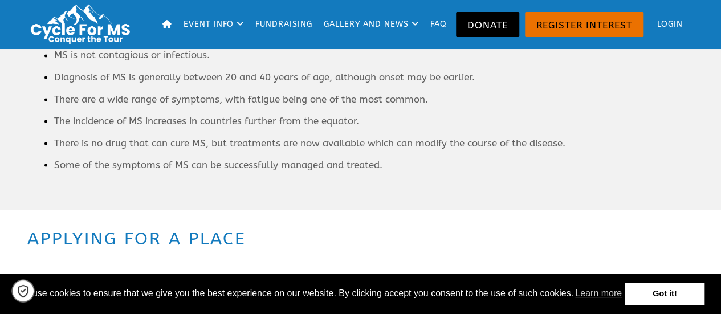
scroll to position [1019, 0]
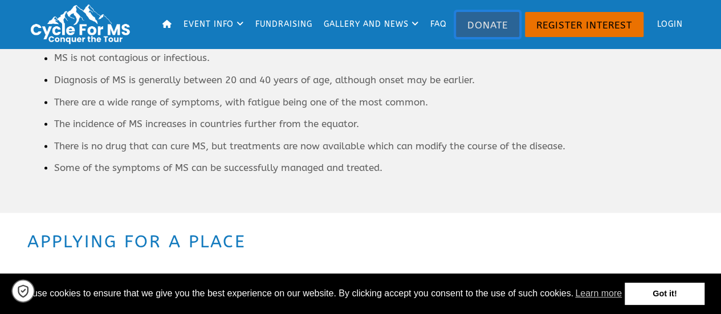
click at [483, 26] on link "Donate" at bounding box center [487, 24] width 63 height 25
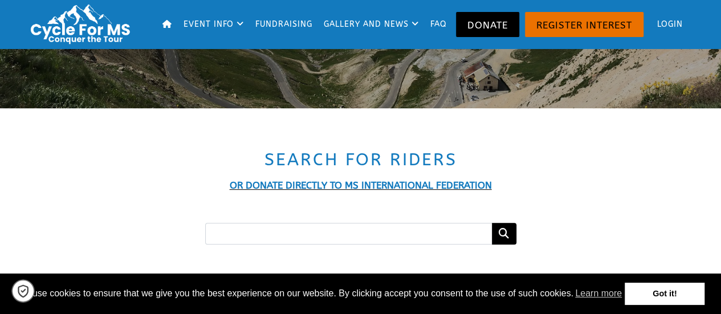
scroll to position [163, 0]
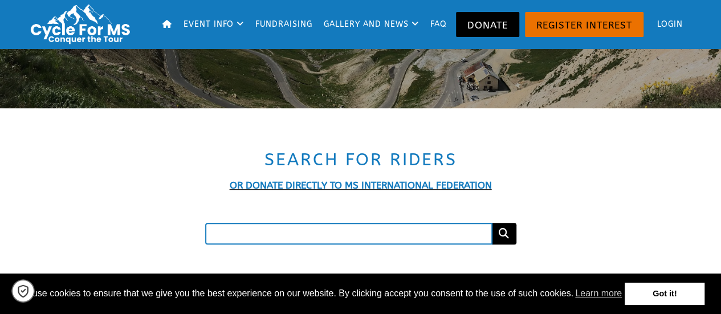
click at [347, 234] on input "Search for a fundraiser" at bounding box center [348, 234] width 287 height 22
click at [492, 223] on button "Search" at bounding box center [504, 234] width 25 height 22
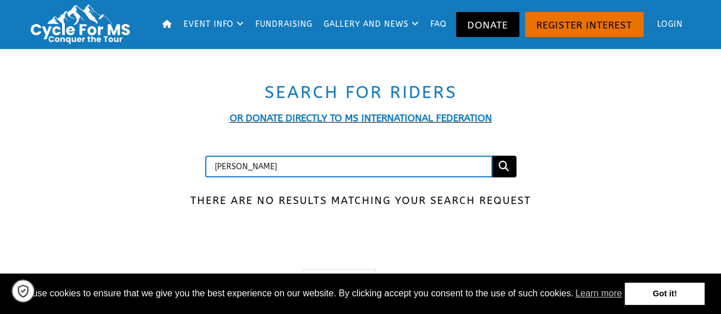
scroll to position [244, 0]
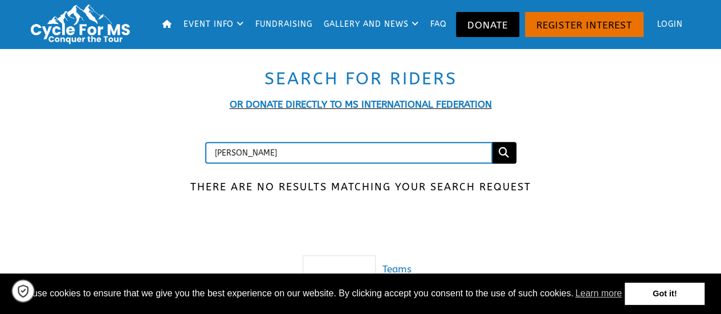
click at [290, 154] on input "[PERSON_NAME]" at bounding box center [348, 153] width 287 height 22
type input "s"
click at [492, 142] on button "Search" at bounding box center [504, 153] width 25 height 22
type input "l"
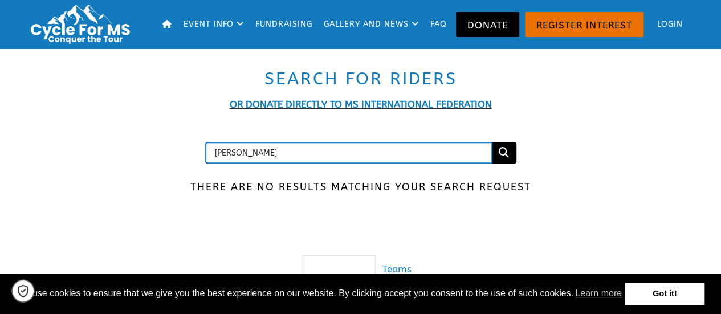
type input "[PERSON_NAME]"
click at [492, 142] on button "Search" at bounding box center [504, 153] width 25 height 22
